Goal: Transaction & Acquisition: Purchase product/service

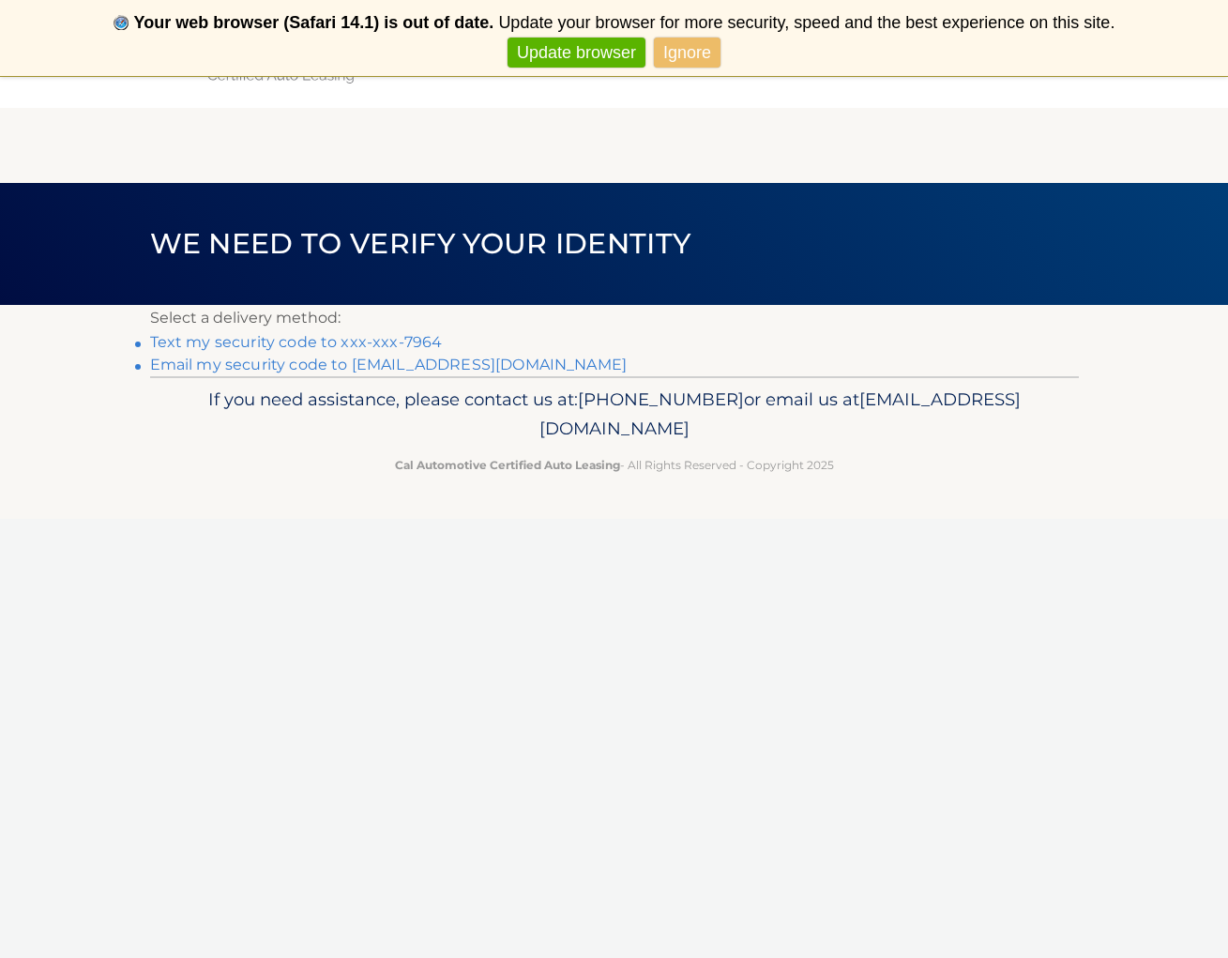
click at [376, 340] on link "Text my security code to xxx-xxx-7964" at bounding box center [296, 342] width 293 height 18
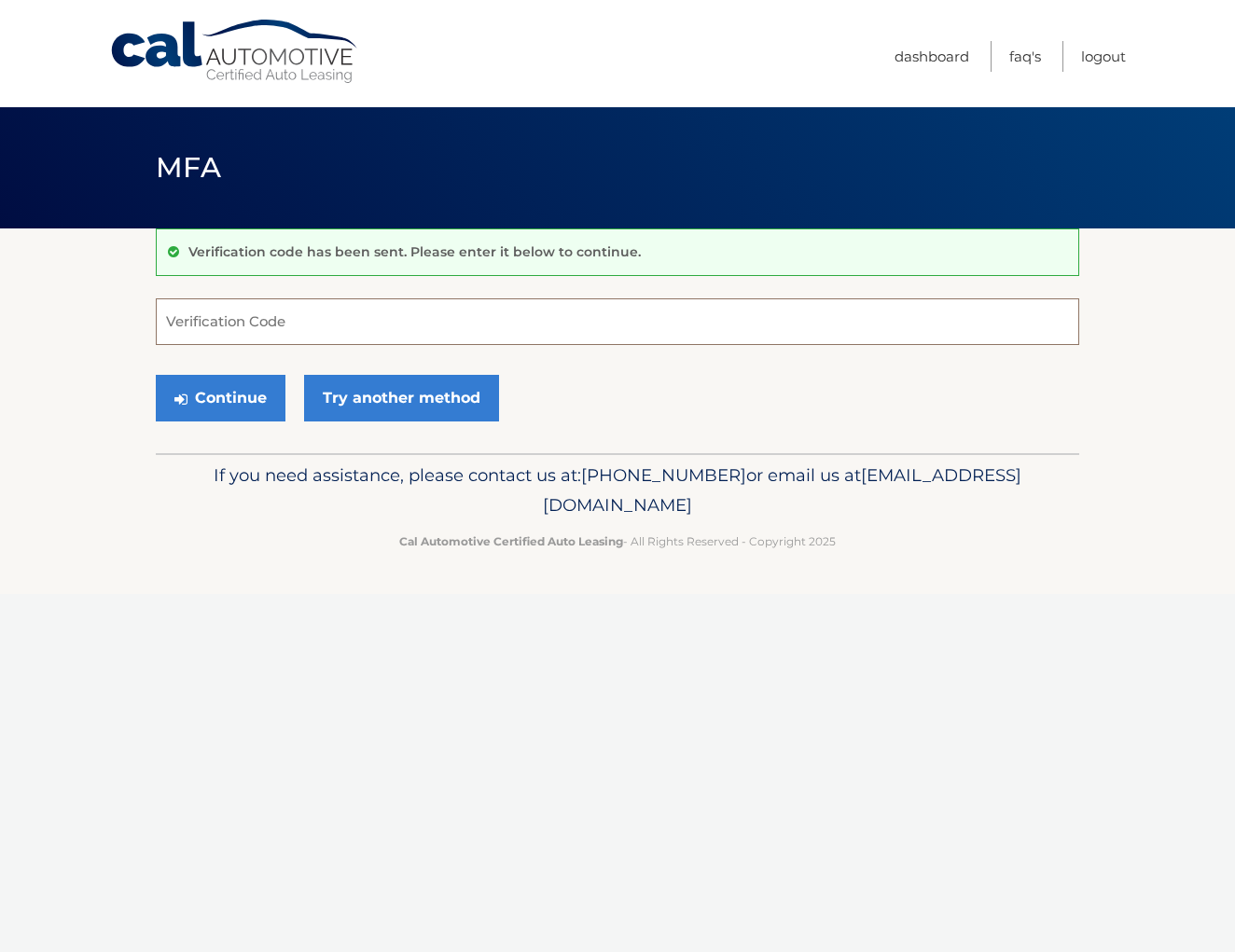
click at [301, 320] on input "Verification Code" at bounding box center [617, 321] width 923 height 47
click at [298, 319] on input "Verification Code" at bounding box center [617, 321] width 923 height 47
type input "037219"
click at [234, 401] on button "Continue" at bounding box center [221, 397] width 129 height 47
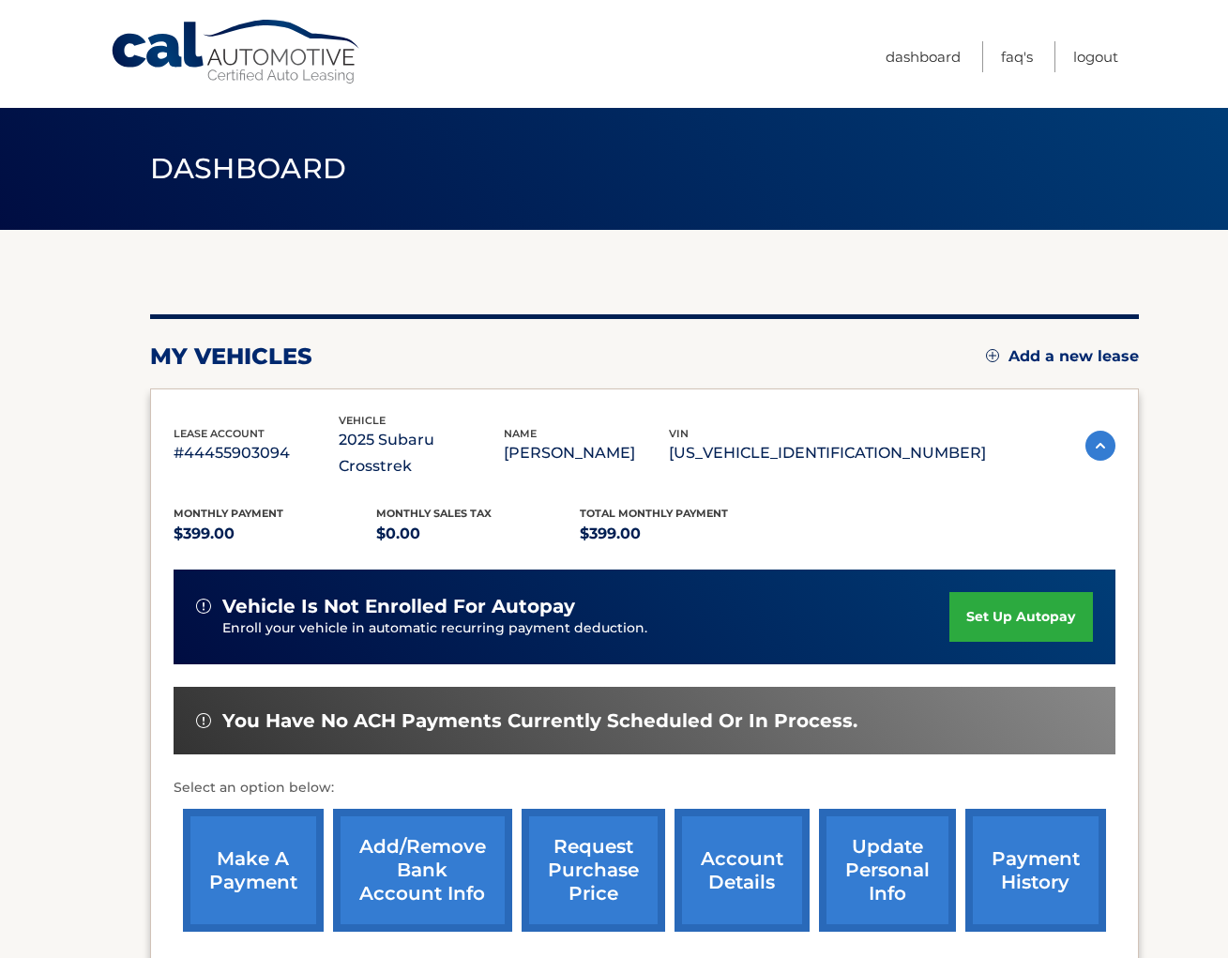
click at [264, 843] on link "make a payment" at bounding box center [253, 870] width 141 height 123
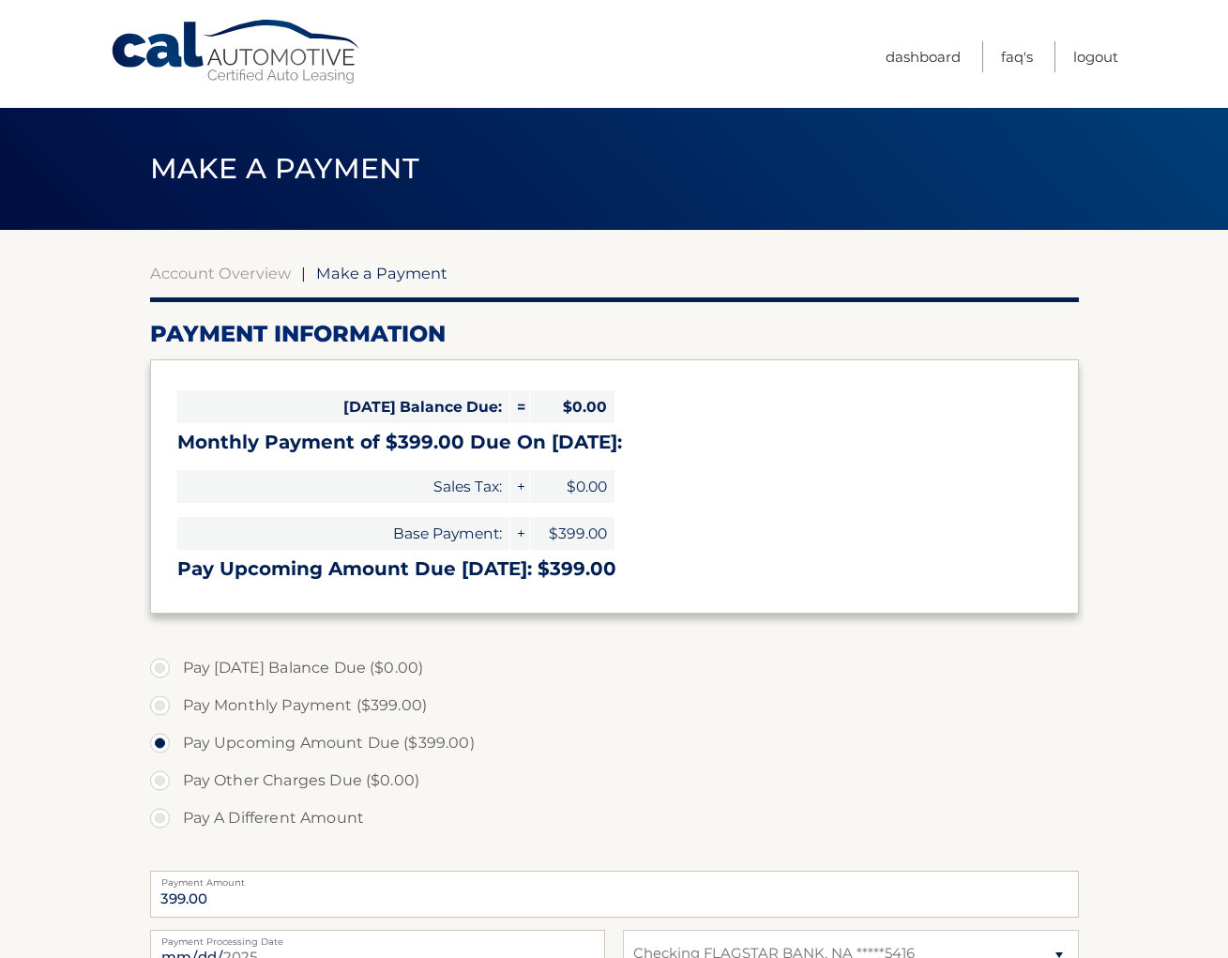
select select "NmYyMDQ4MjEtYjJiMy00ZGE4LTk3OTgtNjk3MzdhNmM3NGM0"
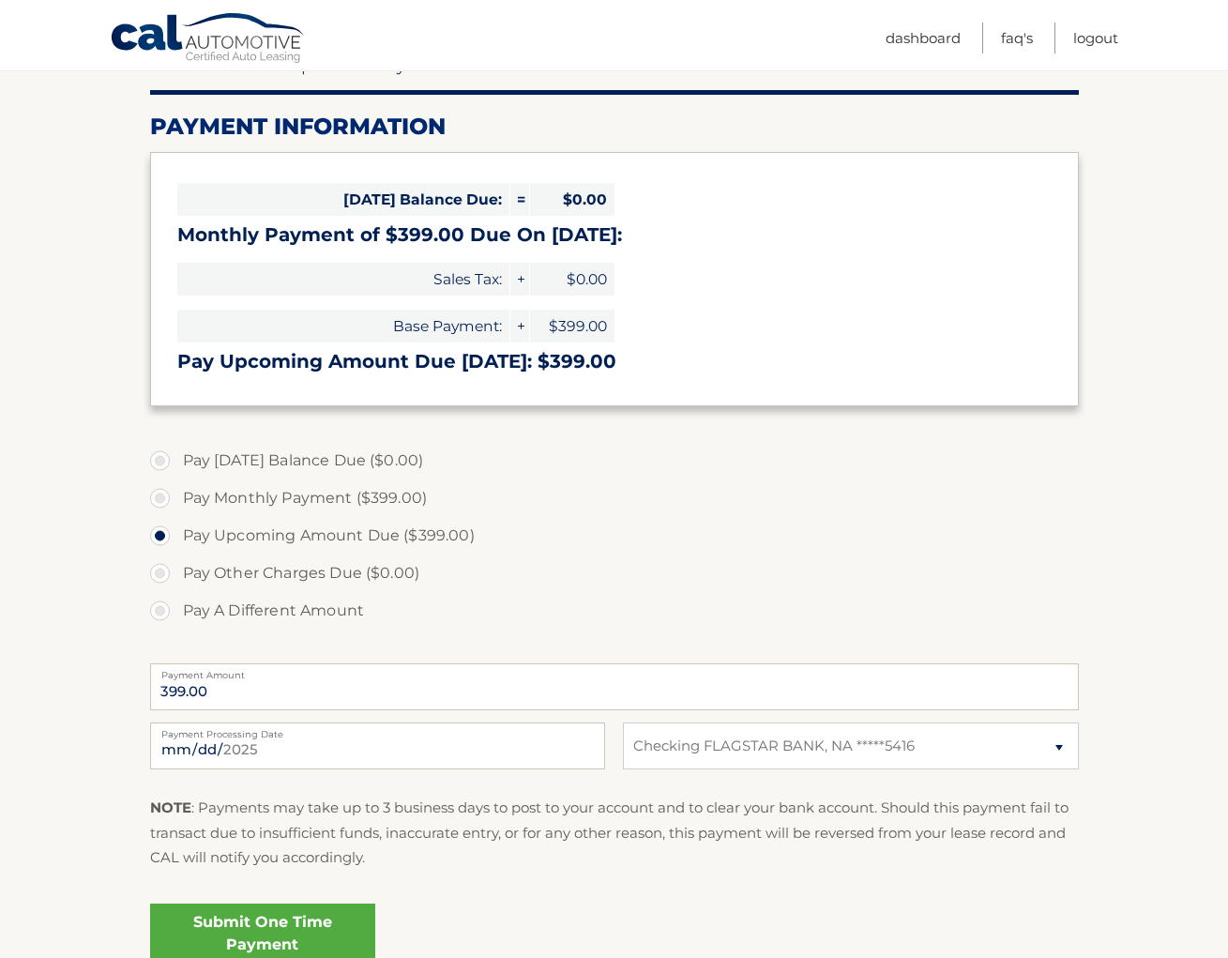
scroll to position [270, 0]
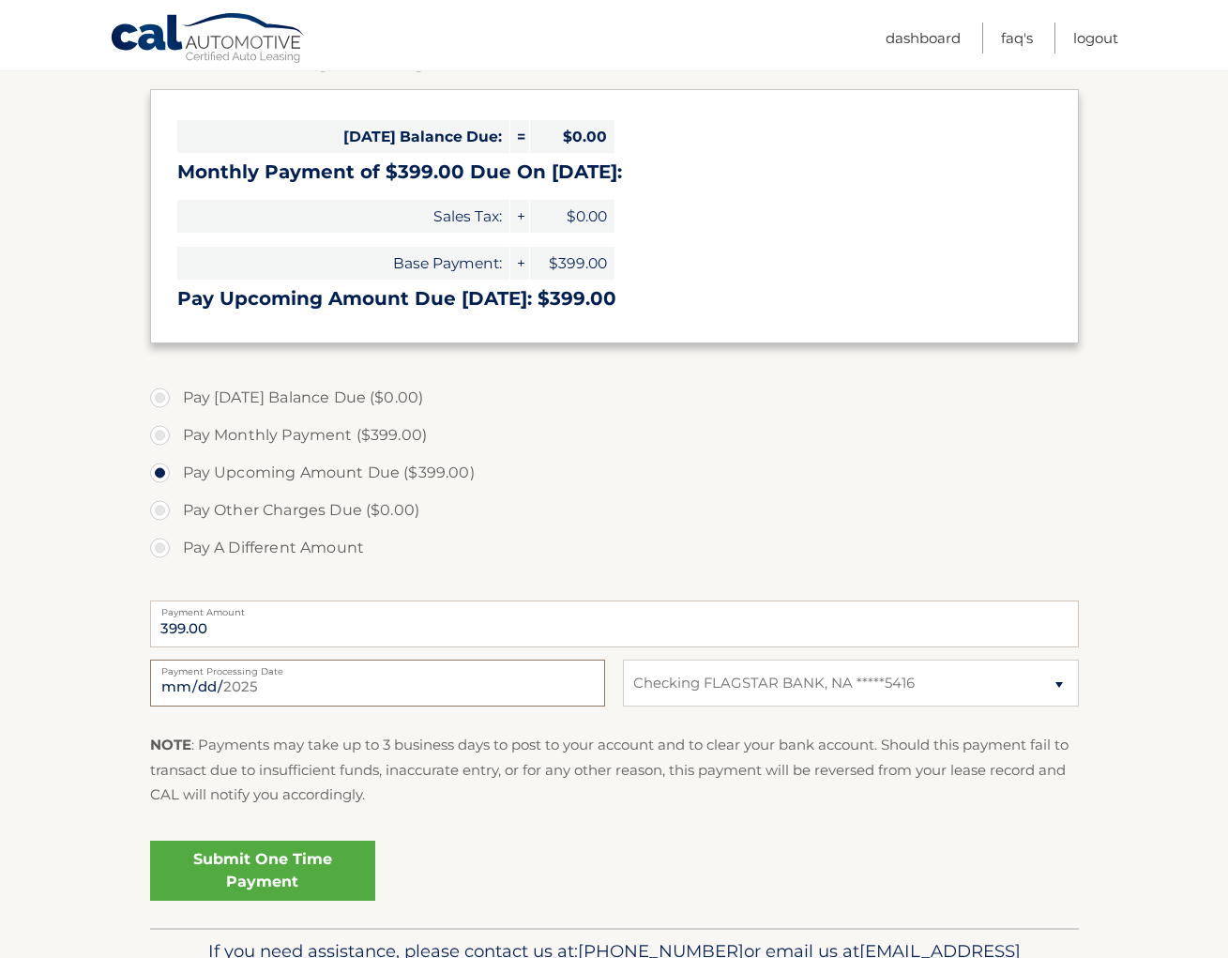
click at [262, 688] on input "2025-09-28" at bounding box center [377, 683] width 455 height 47
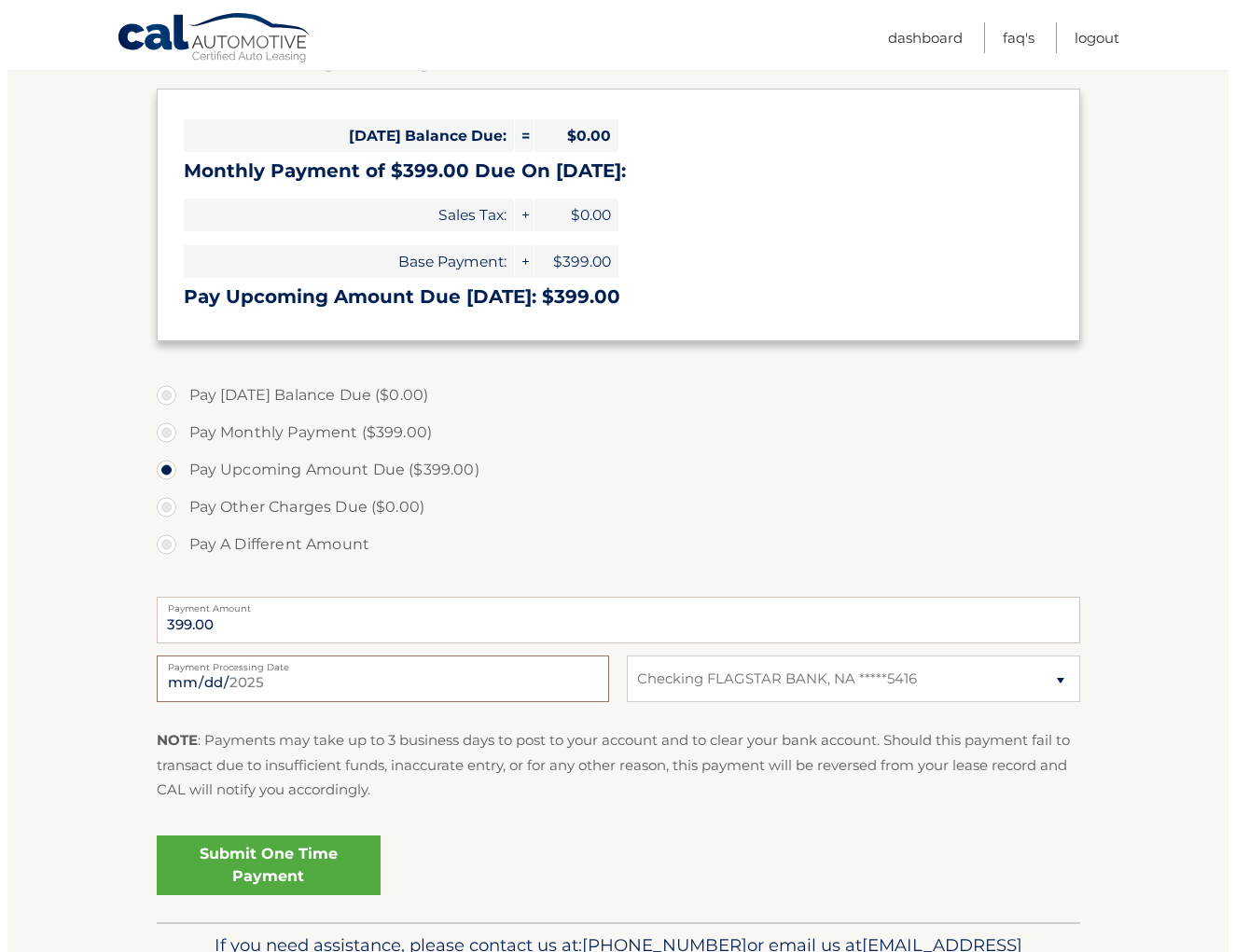
scroll to position [9, 0]
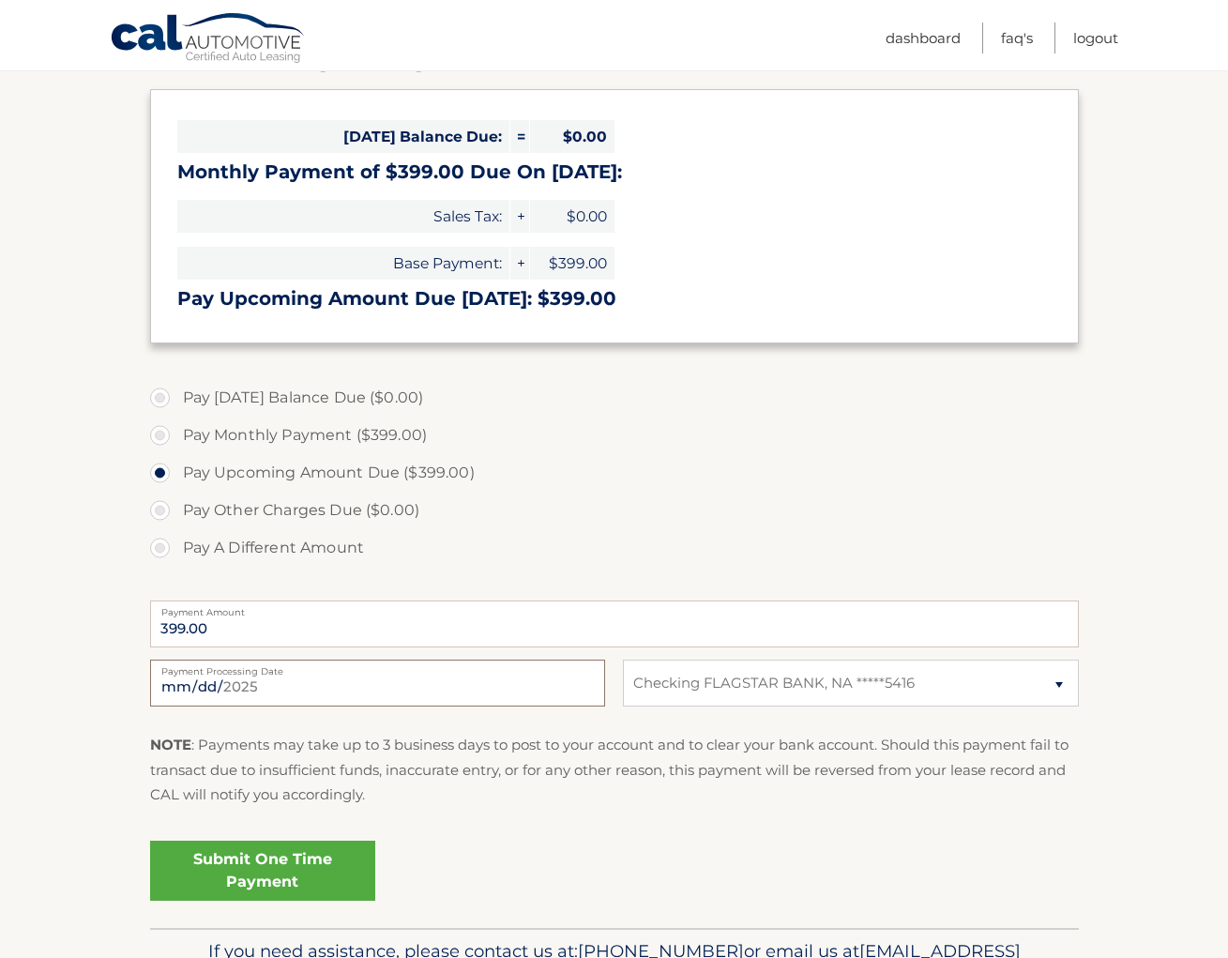
type input "2025-10-03"
click at [319, 865] on link "Submit One Time Payment" at bounding box center [262, 871] width 225 height 60
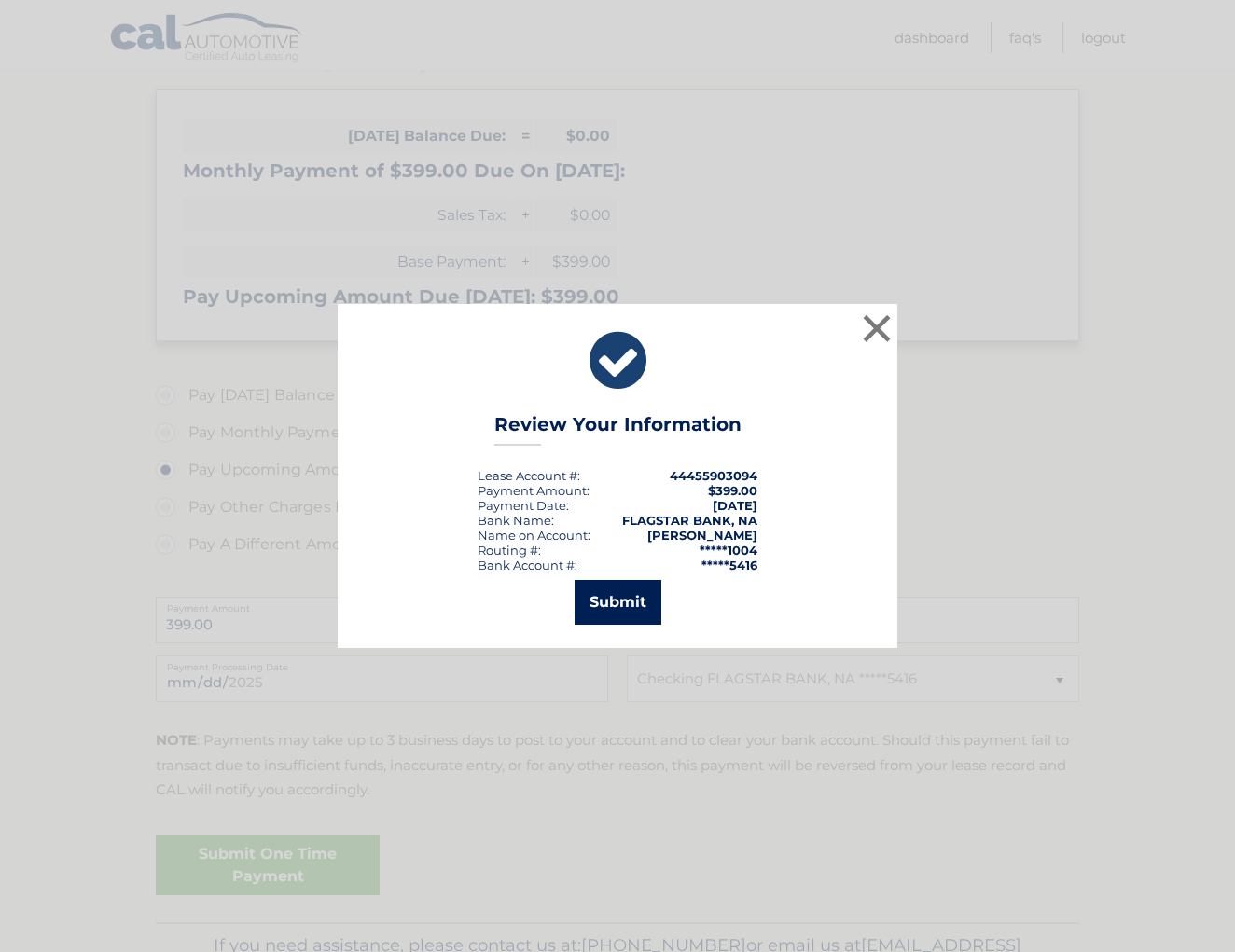
click at [625, 606] on button "Submit" at bounding box center [617, 602] width 86 height 45
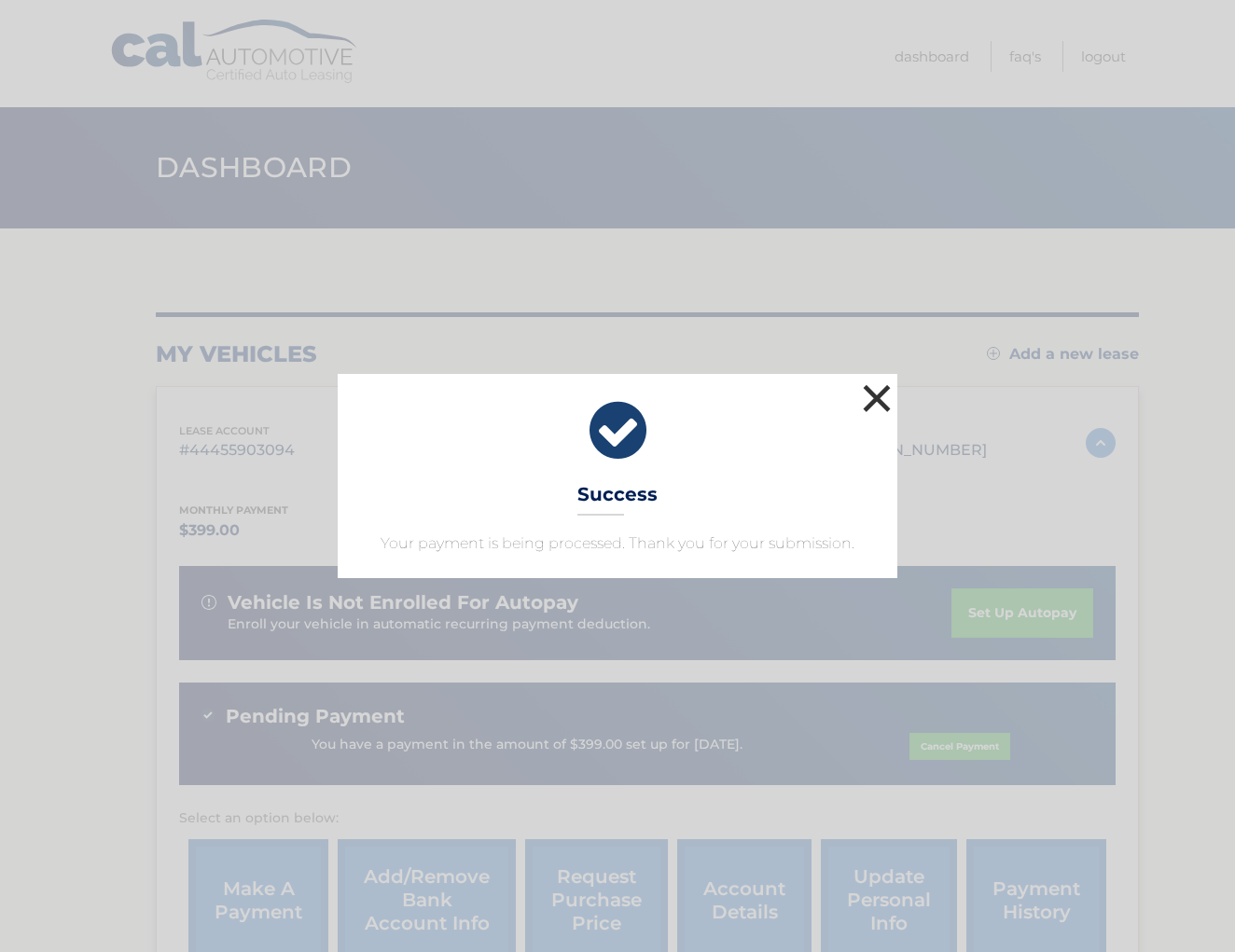
click at [868, 401] on button "×" at bounding box center [876, 398] width 38 height 38
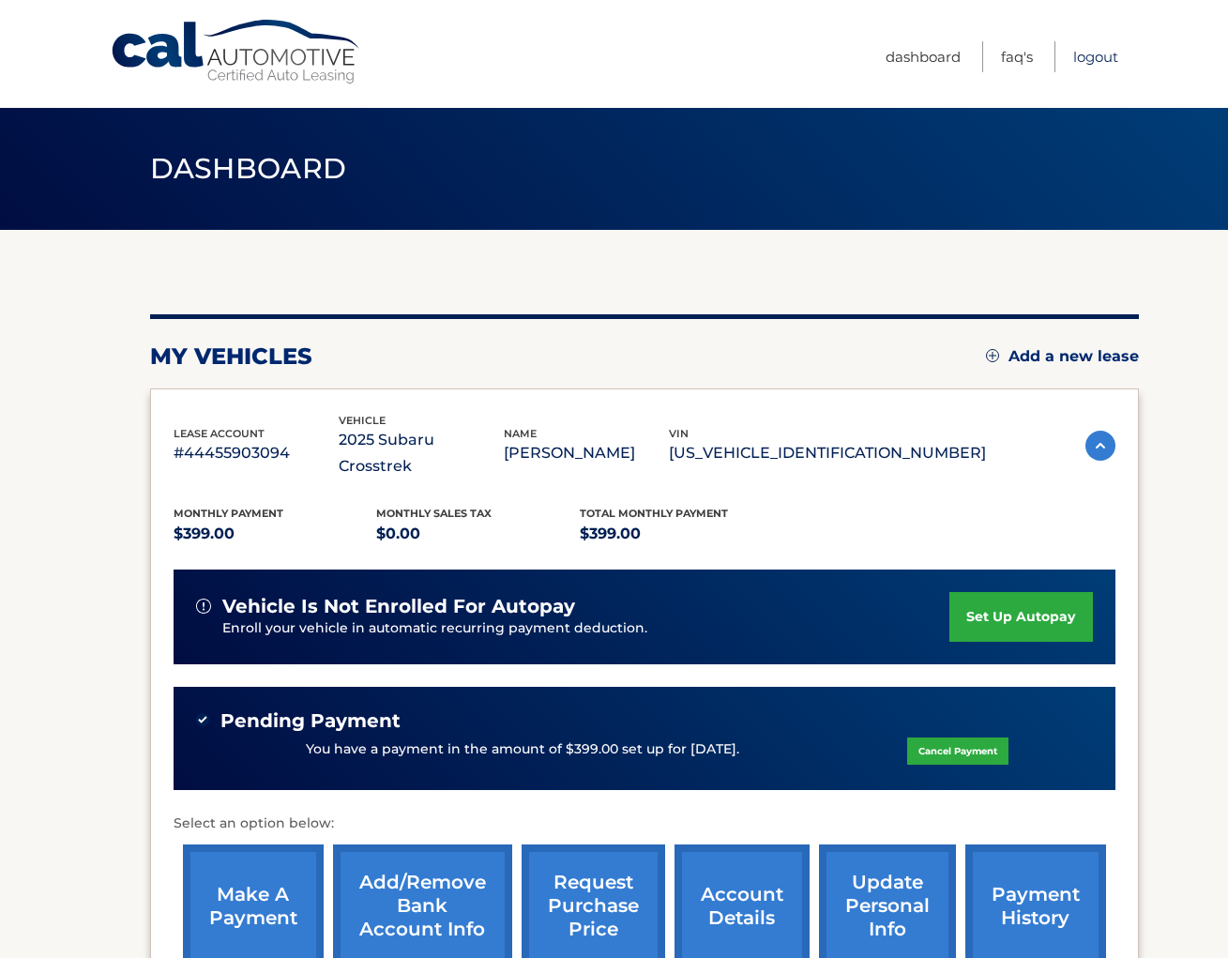
click at [1097, 54] on link "Logout" at bounding box center [1096, 56] width 45 height 31
